Goal: Task Accomplishment & Management: Manage account settings

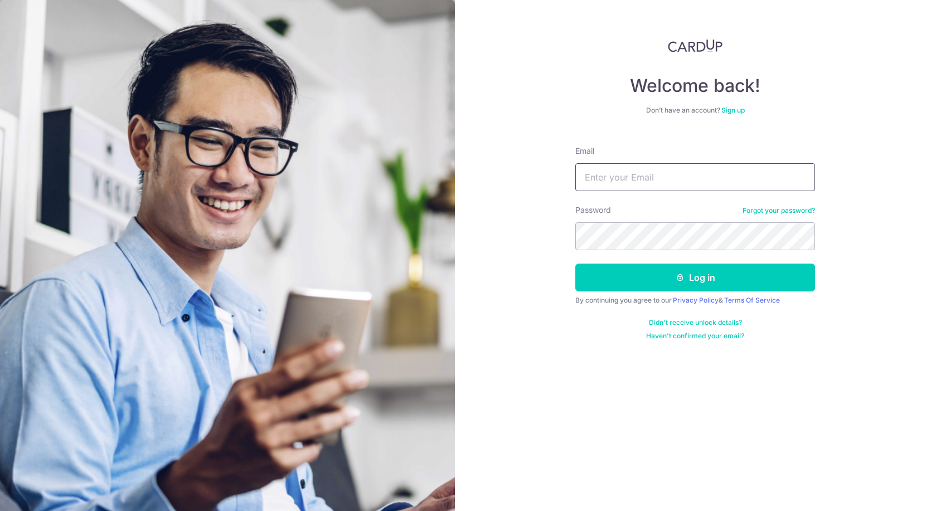
type input "[EMAIL_ADDRESS][DOMAIN_NAME]"
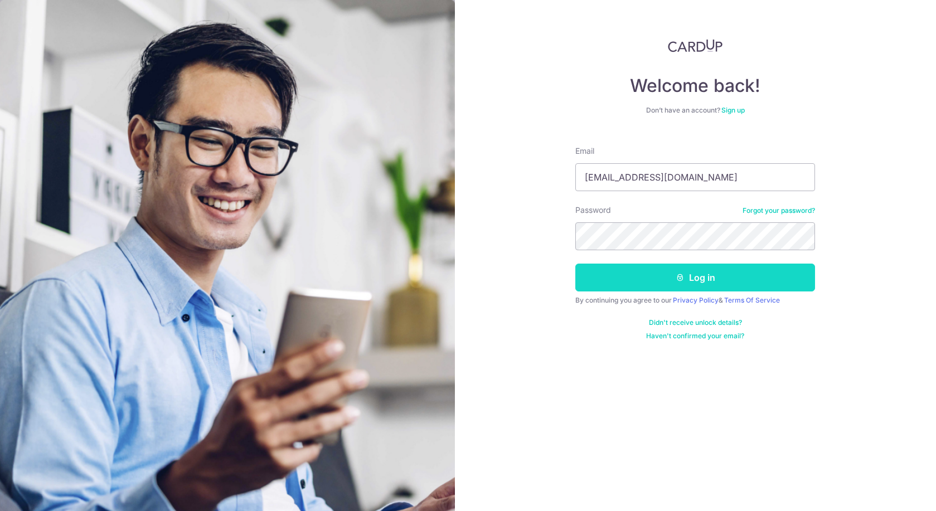
click at [637, 282] on button "Log in" at bounding box center [696, 278] width 240 height 28
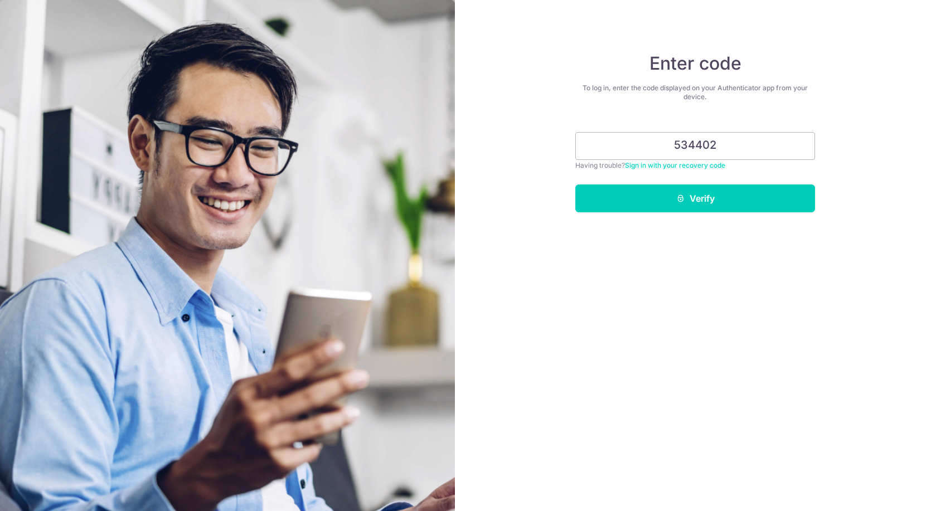
type input "534402"
click at [695, 199] on button "Verify" at bounding box center [696, 199] width 240 height 28
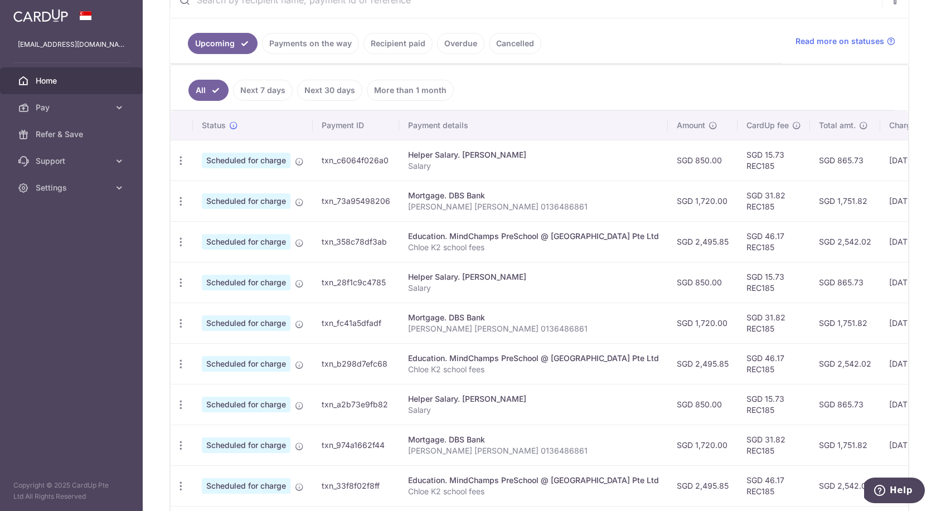
scroll to position [259, 0]
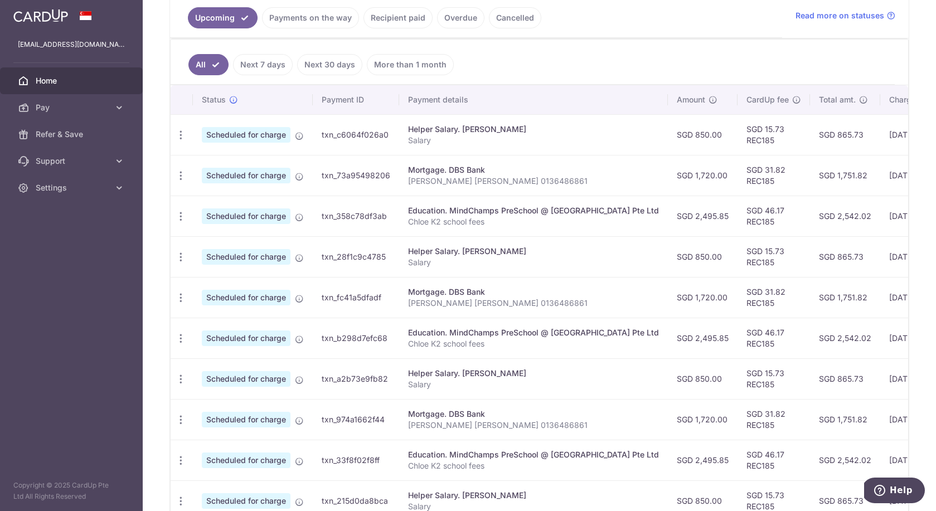
click at [267, 61] on link "Next 7 days" at bounding box center [263, 64] width 60 height 21
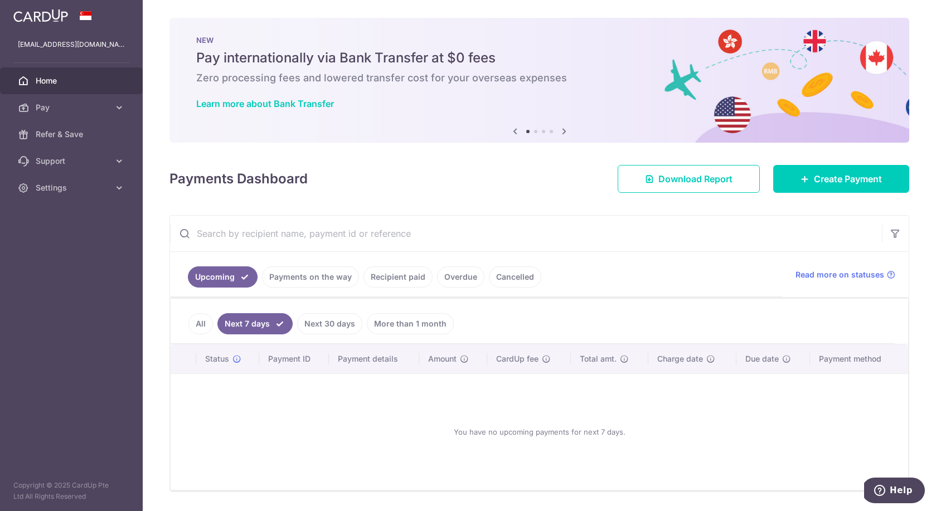
scroll to position [33, 0]
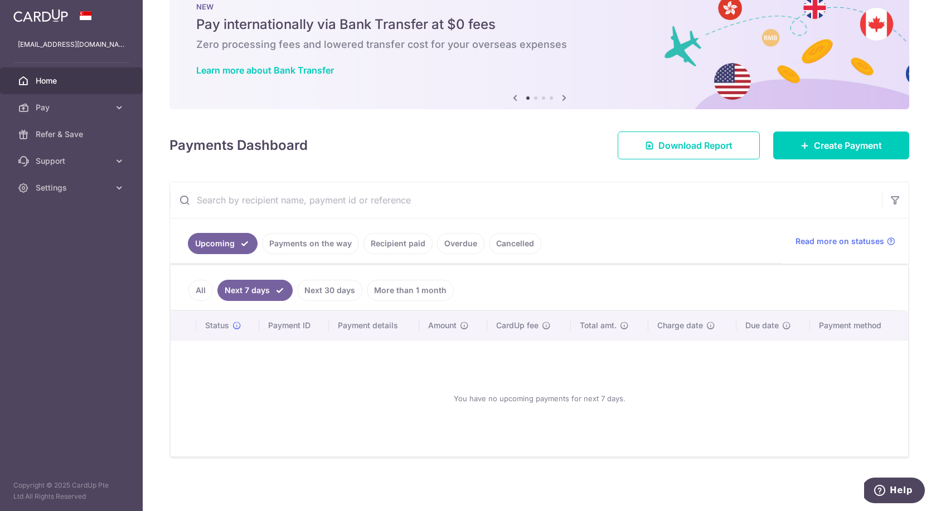
click at [206, 287] on link "All" at bounding box center [201, 290] width 25 height 21
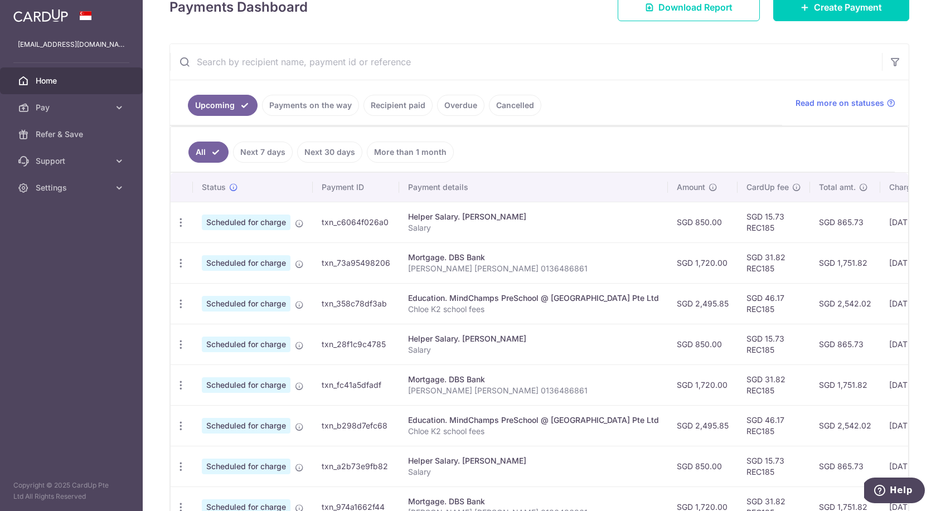
scroll to position [258, 0]
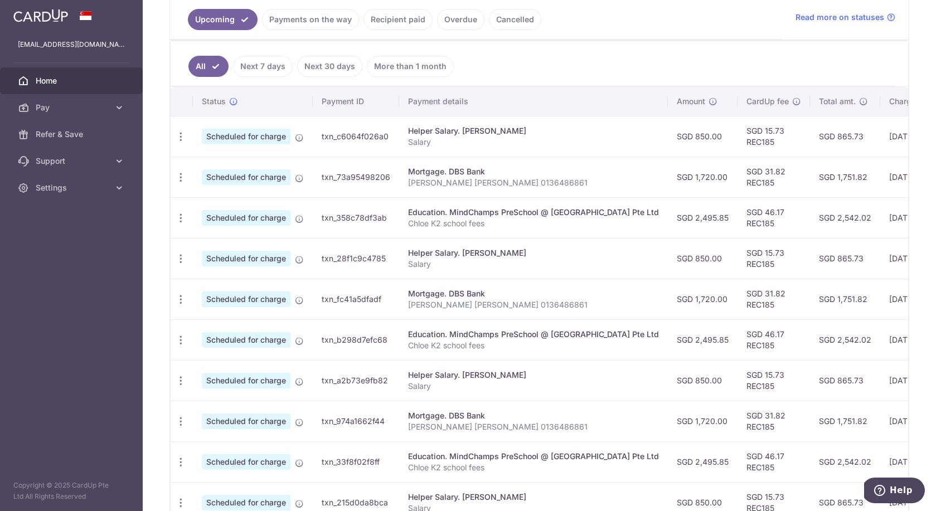
click at [321, 18] on link "Payments on the way" at bounding box center [310, 19] width 97 height 21
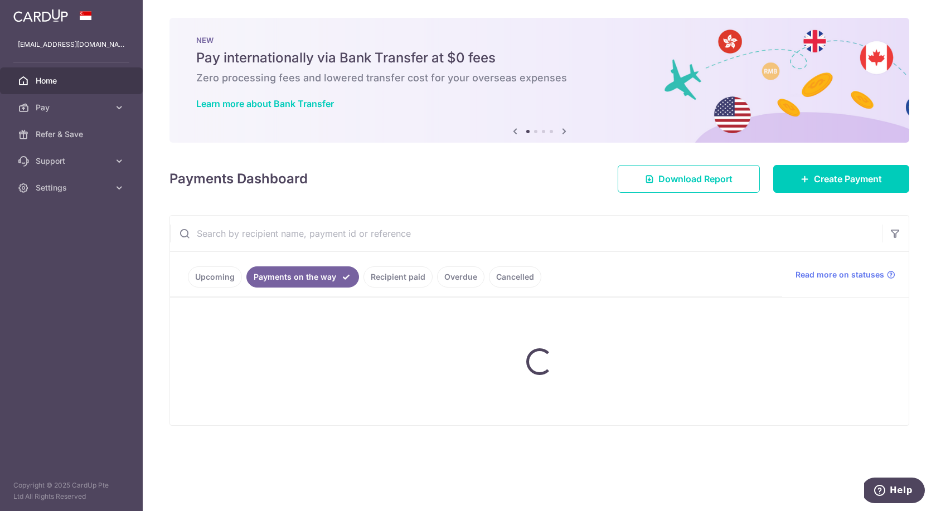
scroll to position [0, 0]
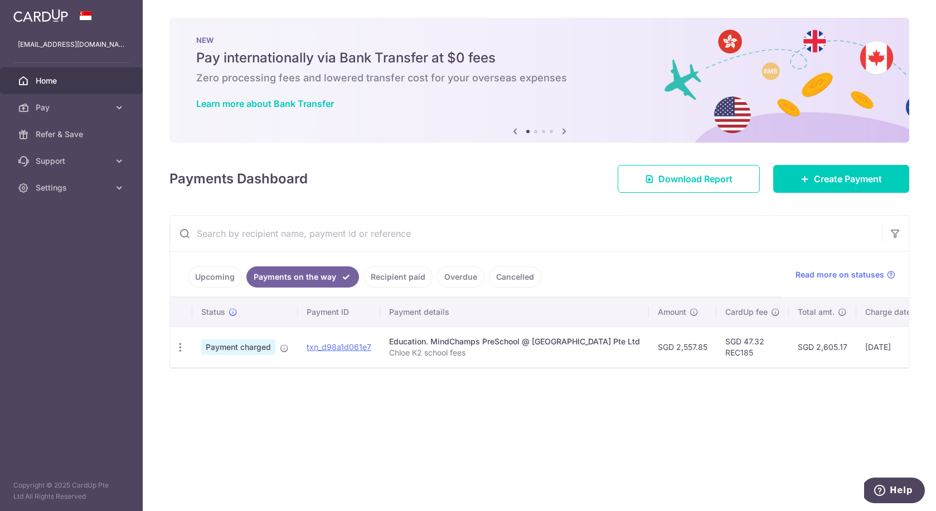
click at [214, 277] on link "Upcoming" at bounding box center [215, 277] width 54 height 21
